Goal: Check status: Check status

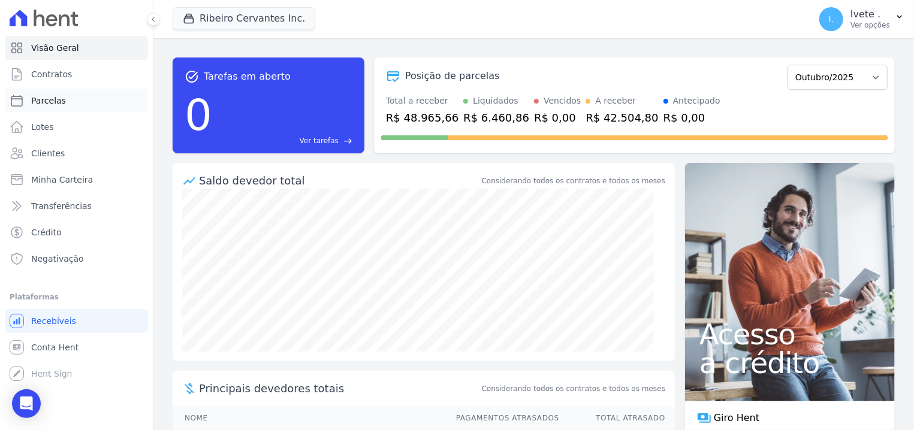
click at [59, 101] on span "Parcelas" at bounding box center [48, 101] width 35 height 12
select select
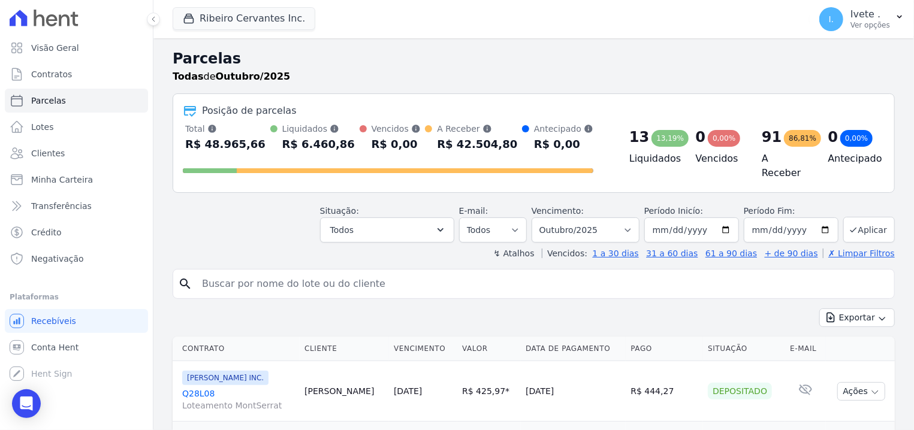
click at [310, 280] on input "search" at bounding box center [542, 284] width 694 height 24
type input "Q33L29"
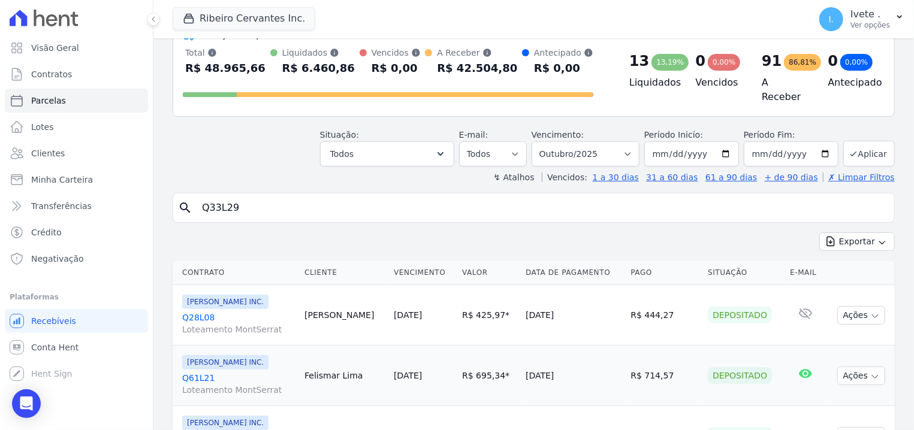
select select
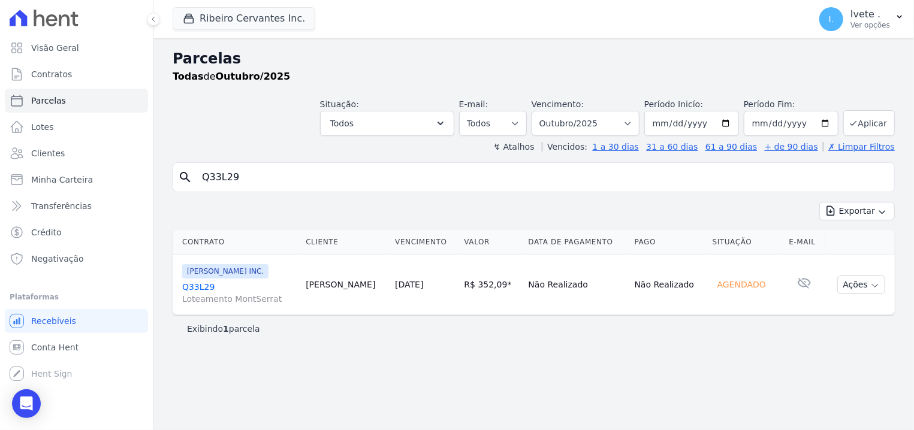
click at [204, 291] on link "Q33L29 Loteamento MontSerrat" at bounding box center [239, 293] width 114 height 24
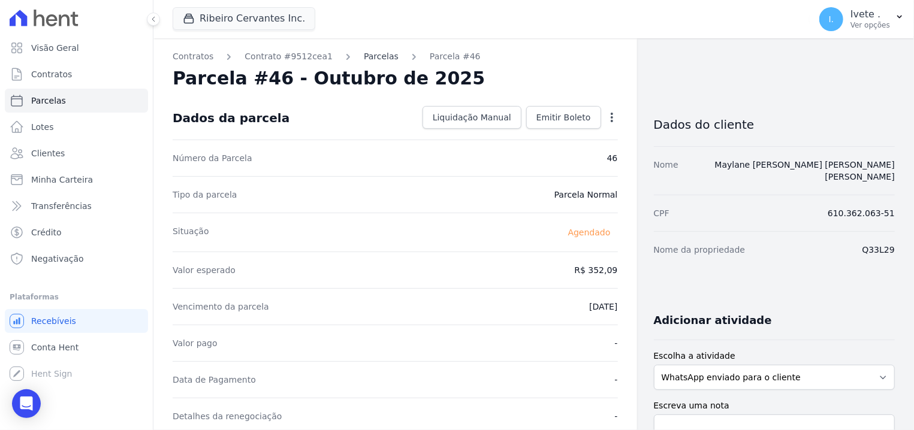
click at [364, 57] on link "Parcelas" at bounding box center [381, 56] width 35 height 13
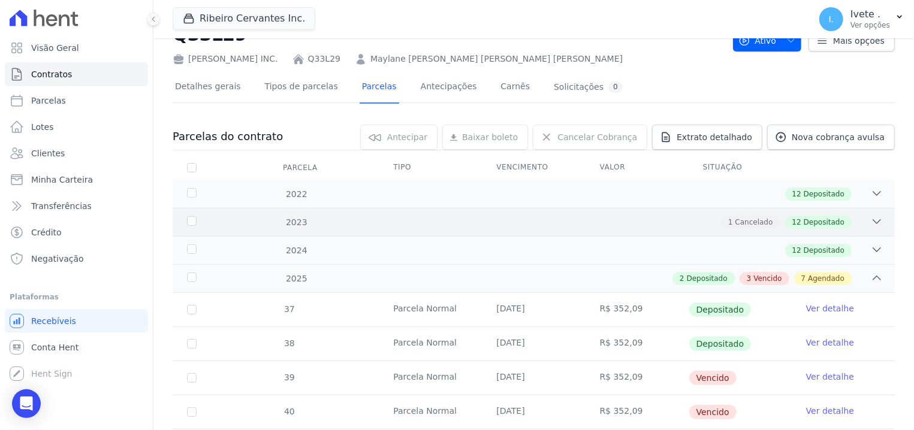
scroll to position [76, 0]
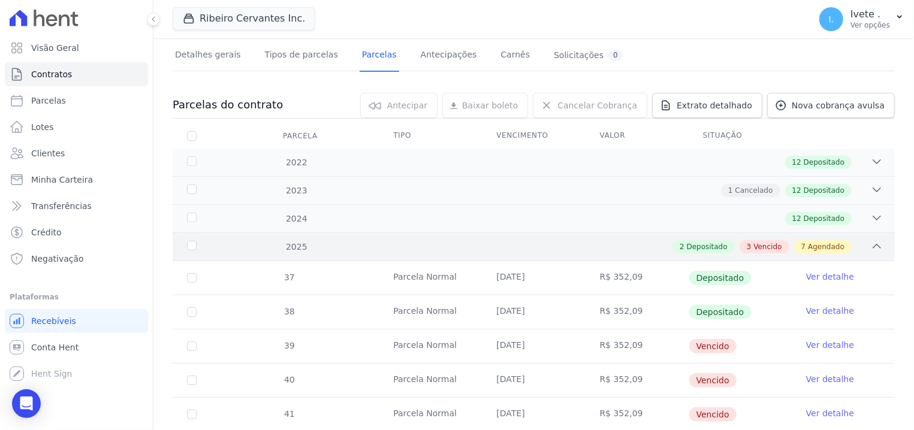
click at [767, 246] on span "Vencido" at bounding box center [767, 246] width 28 height 11
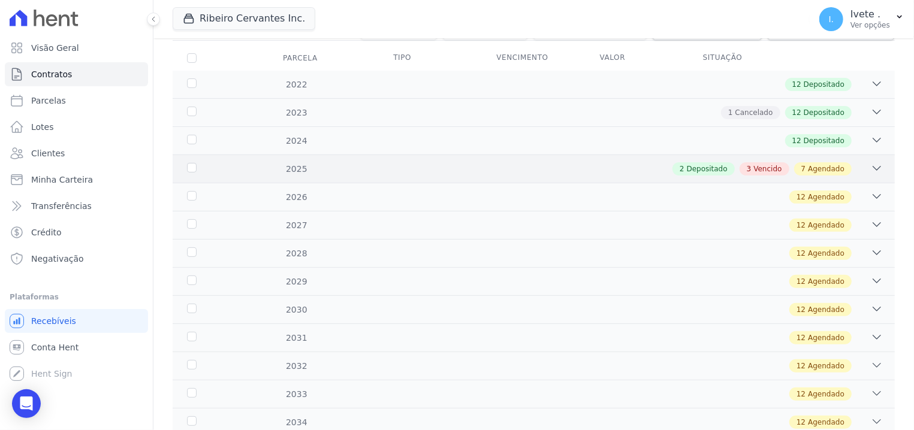
scroll to position [228, 0]
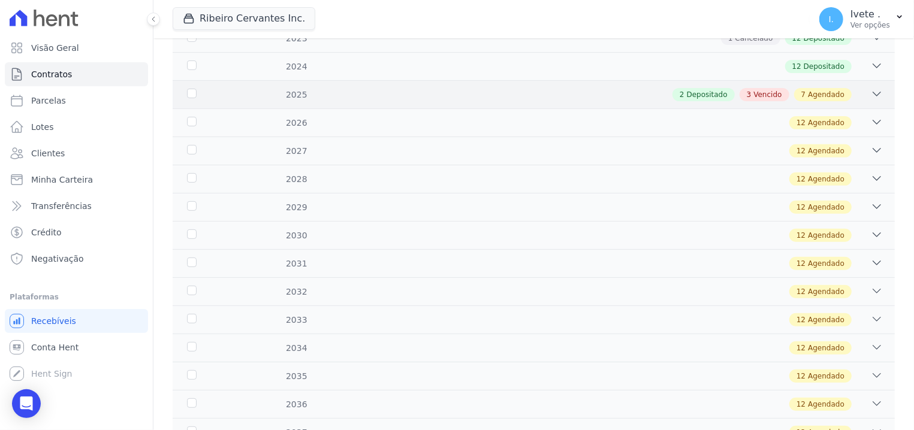
click at [870, 98] on icon at bounding box center [876, 94] width 12 height 12
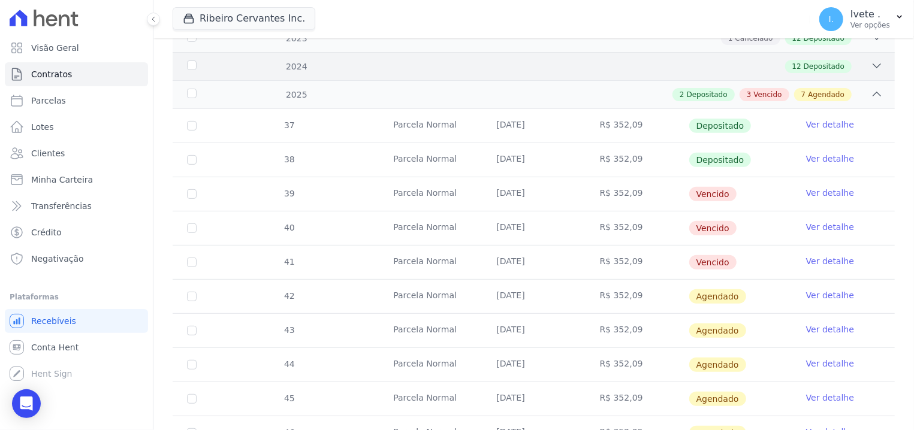
click at [820, 67] on span "Depositado" at bounding box center [823, 66] width 41 height 11
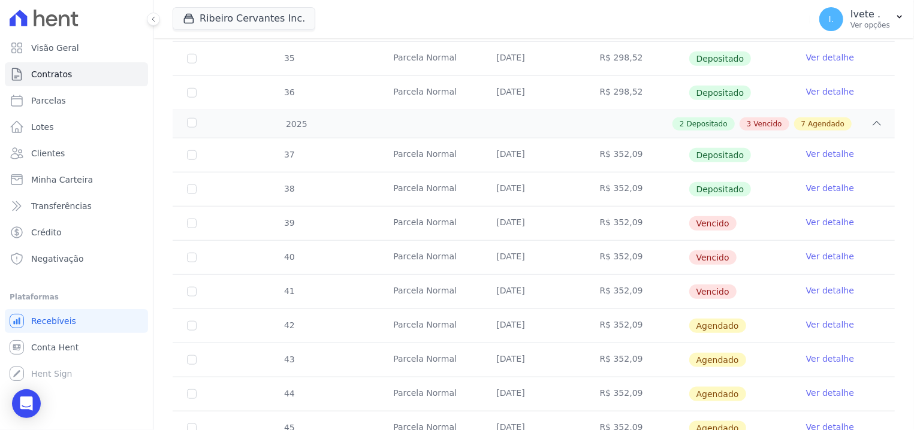
scroll to position [610, 0]
drag, startPoint x: 383, startPoint y: 153, endPoint x: 649, endPoint y: 246, distance: 281.0
click at [649, 246] on tbody "37 [GEOGRAPHIC_DATA] [DATE] R$ 352,09 Depositado Ver detalhe 38 [GEOGRAPHIC_DAT…" at bounding box center [534, 341] width 722 height 409
click at [302, 144] on div "37" at bounding box center [288, 154] width 41 height 32
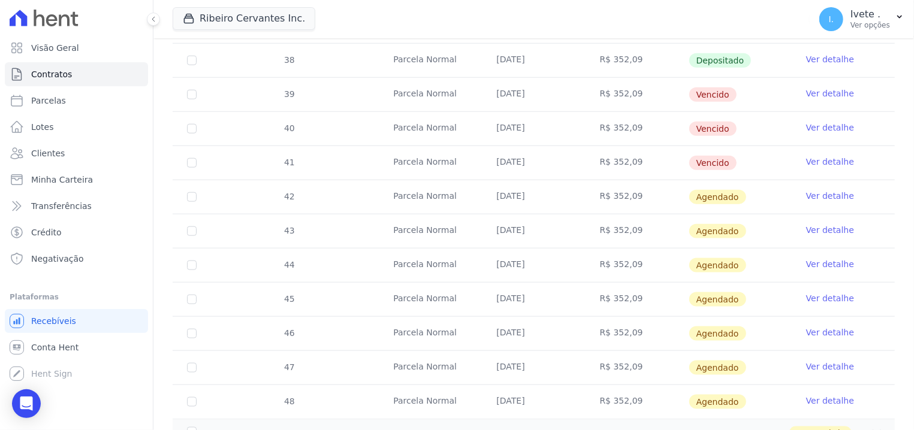
scroll to position [763, 0]
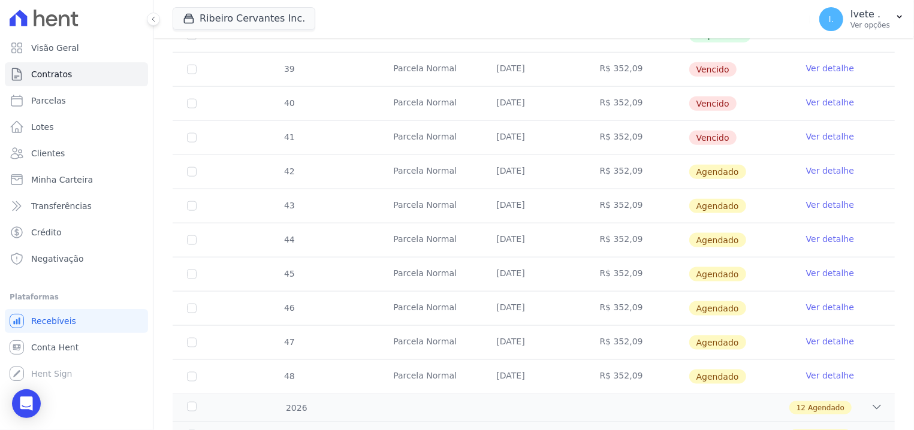
drag, startPoint x: 282, startPoint y: 153, endPoint x: 765, endPoint y: 291, distance: 502.7
click at [765, 291] on tbody "37 [GEOGRAPHIC_DATA] [DATE] R$ 352,09 Depositado Ver detalhe 38 [GEOGRAPHIC_DAT…" at bounding box center [534, 188] width 722 height 409
copy tr "45 Parcela Normal [DATE] R$ 352,09 Agendado"
